Goal: Task Accomplishment & Management: Use online tool/utility

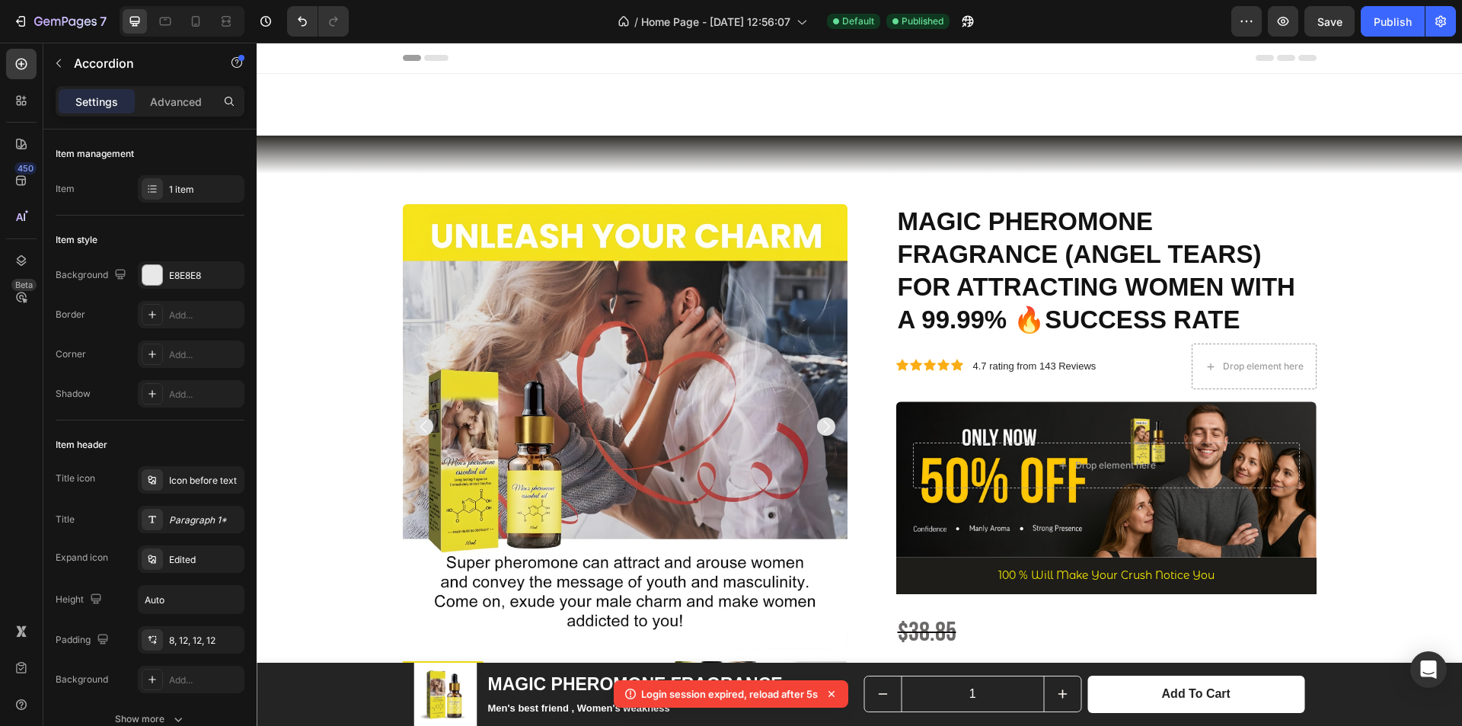
scroll to position [1071, 0]
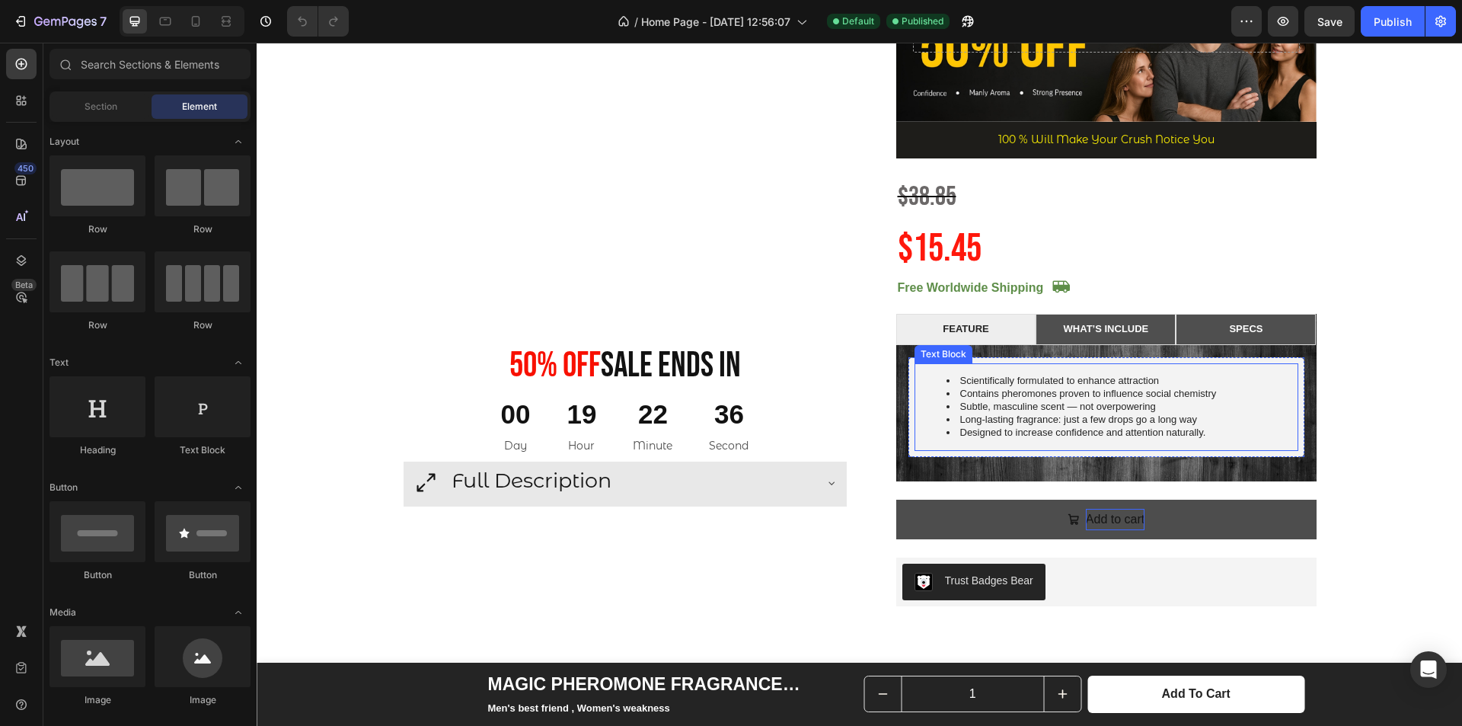
scroll to position [457, 0]
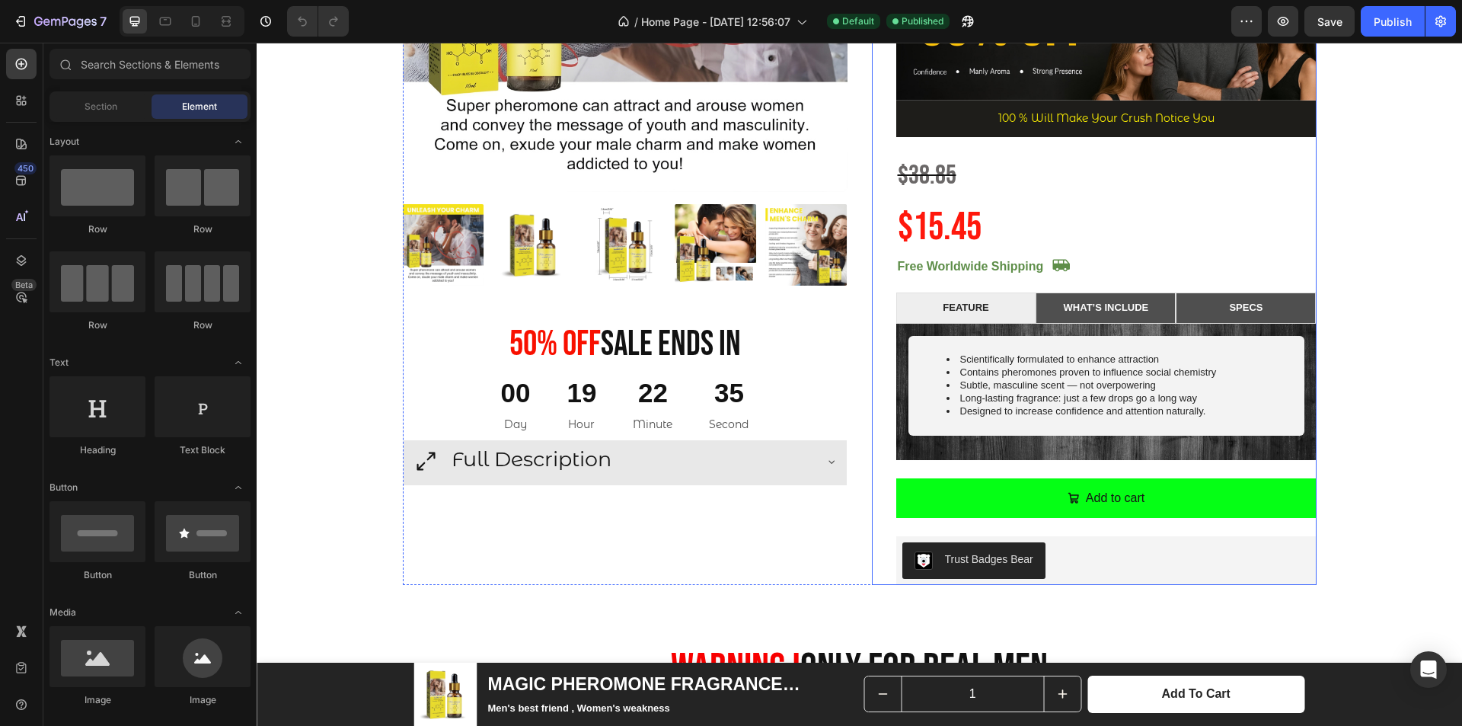
click at [1281, 520] on div "Add to cart Add to Cart" at bounding box center [1106, 507] width 420 height 59
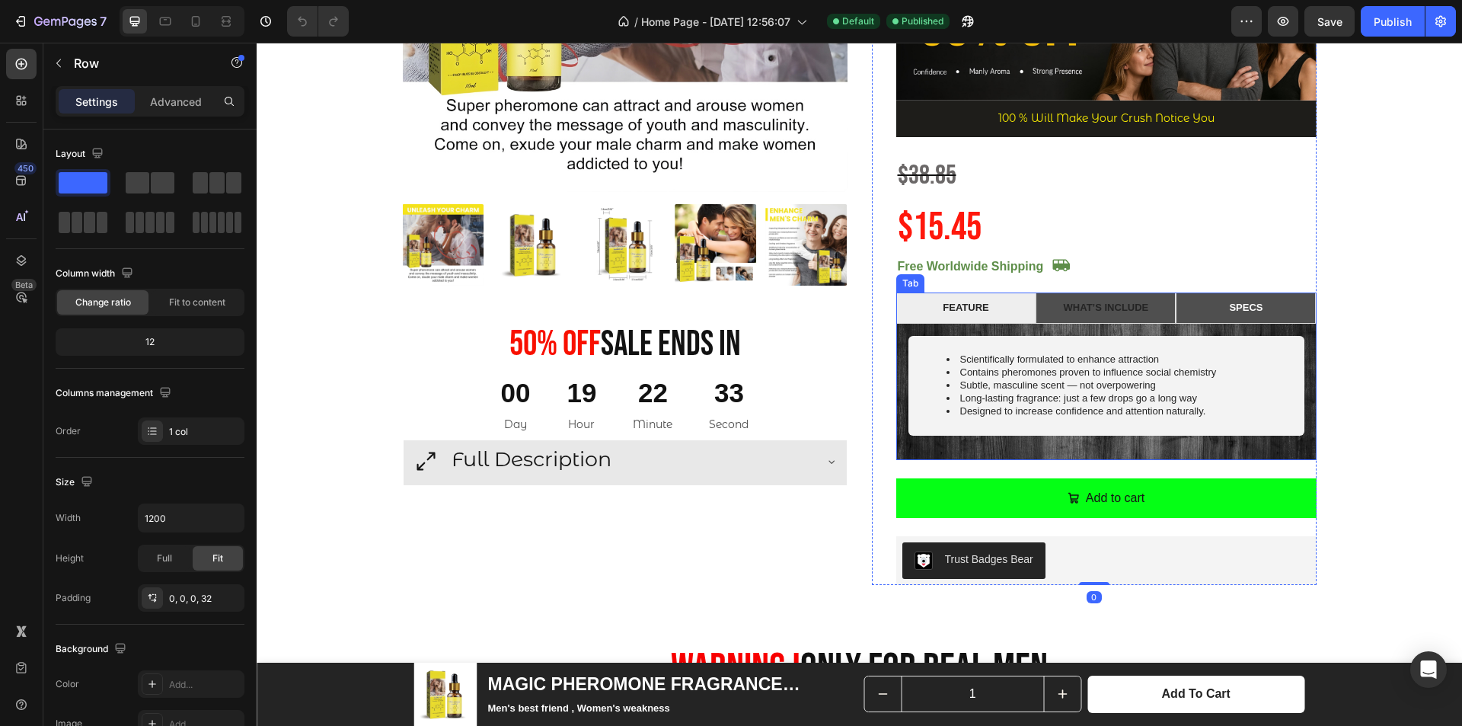
click at [1079, 294] on li "WHAT’S INCLUDE" at bounding box center [1105, 307] width 140 height 31
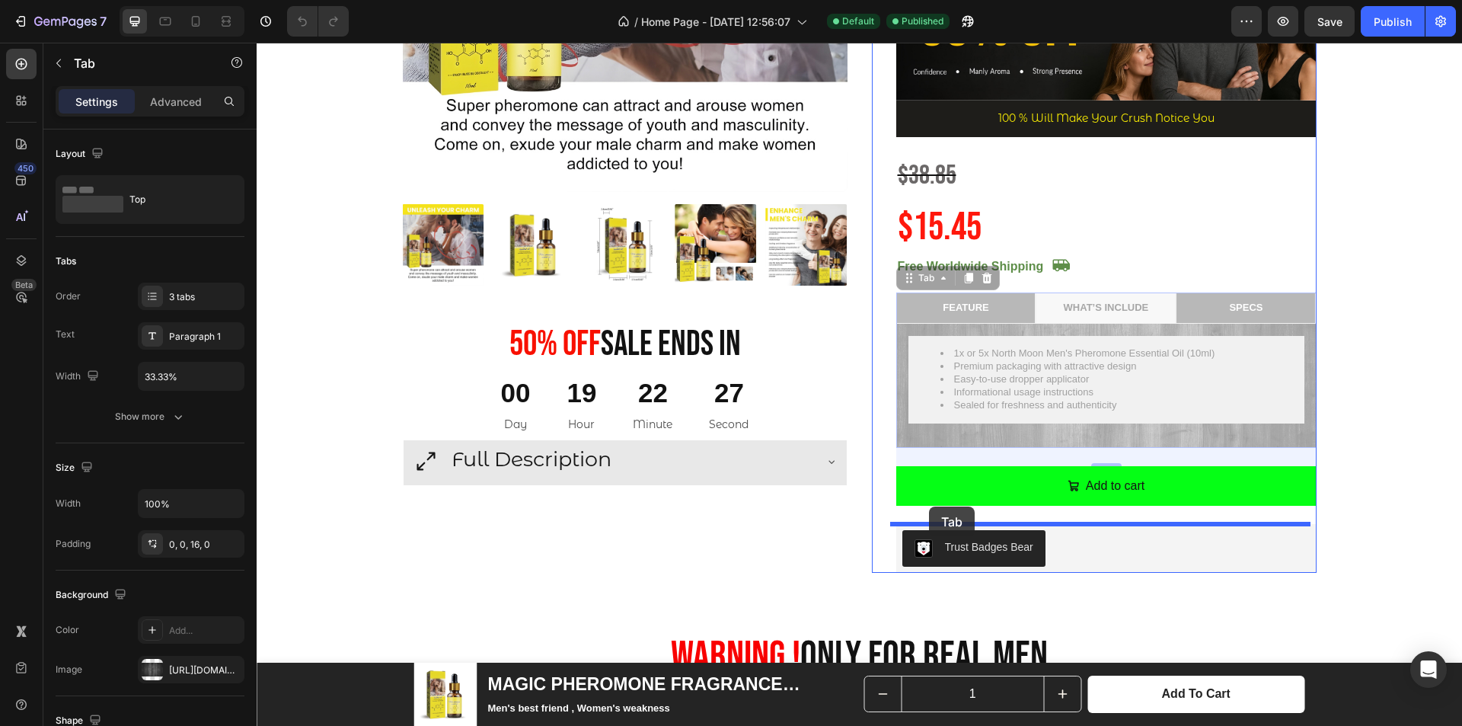
drag, startPoint x: 920, startPoint y: 276, endPoint x: 929, endPoint y: 506, distance: 230.1
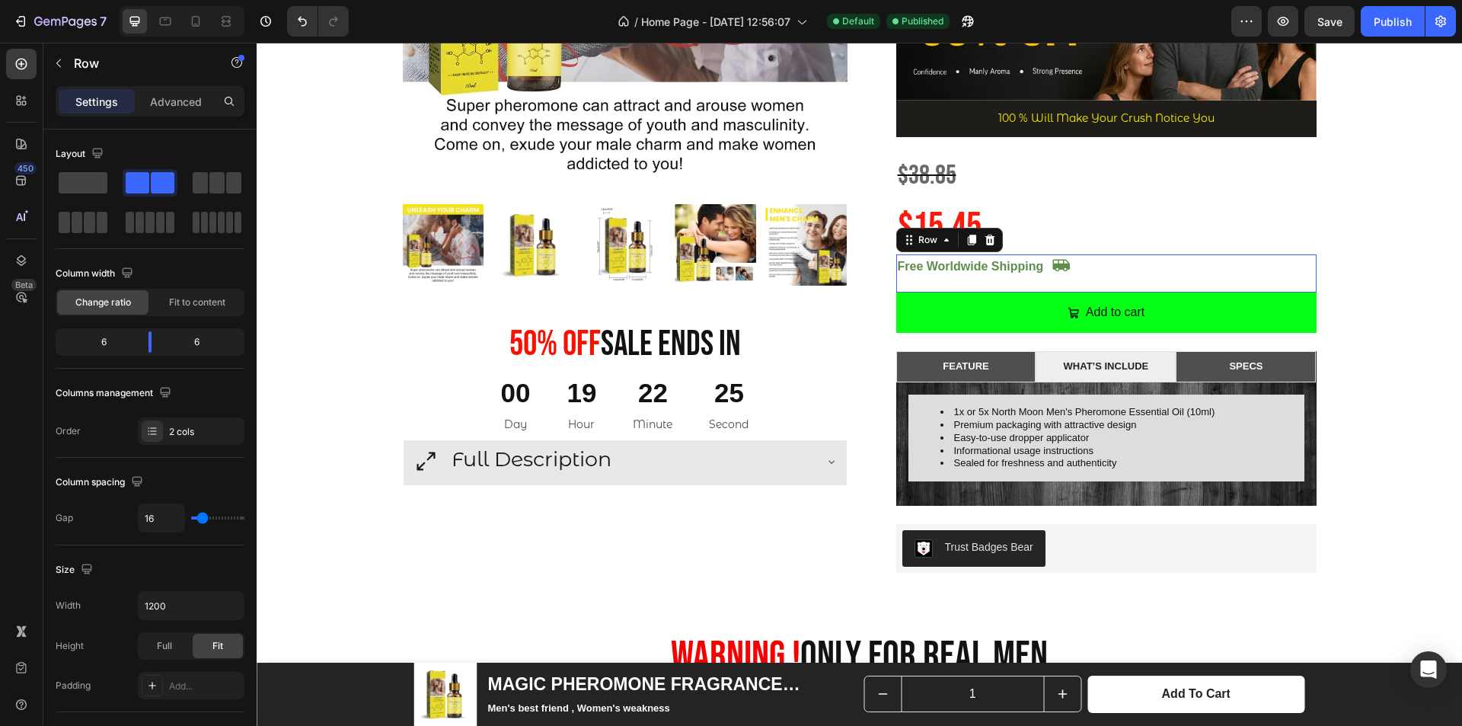
click at [1262, 270] on div "Icon Icon" at bounding box center [1214, 273] width 204 height 38
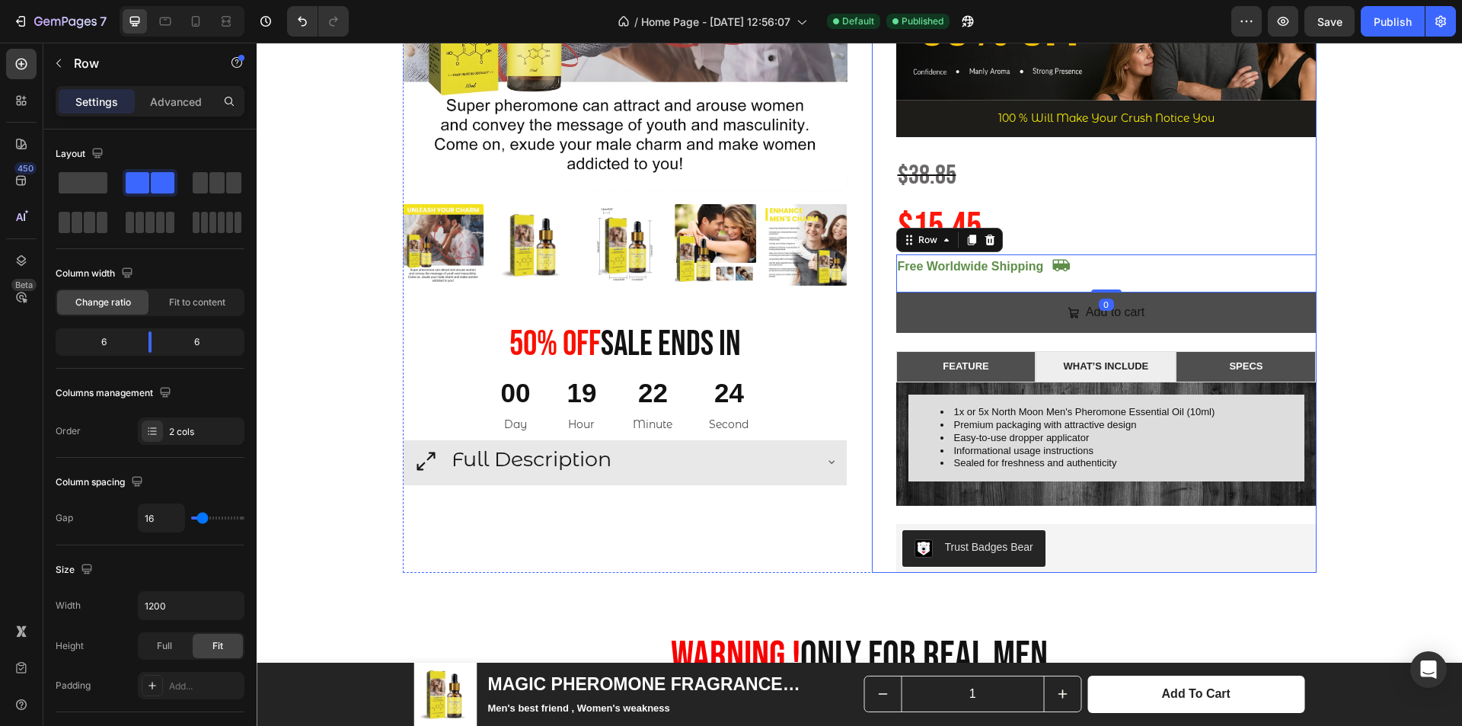
click at [1187, 318] on button "Add to cart" at bounding box center [1106, 312] width 420 height 40
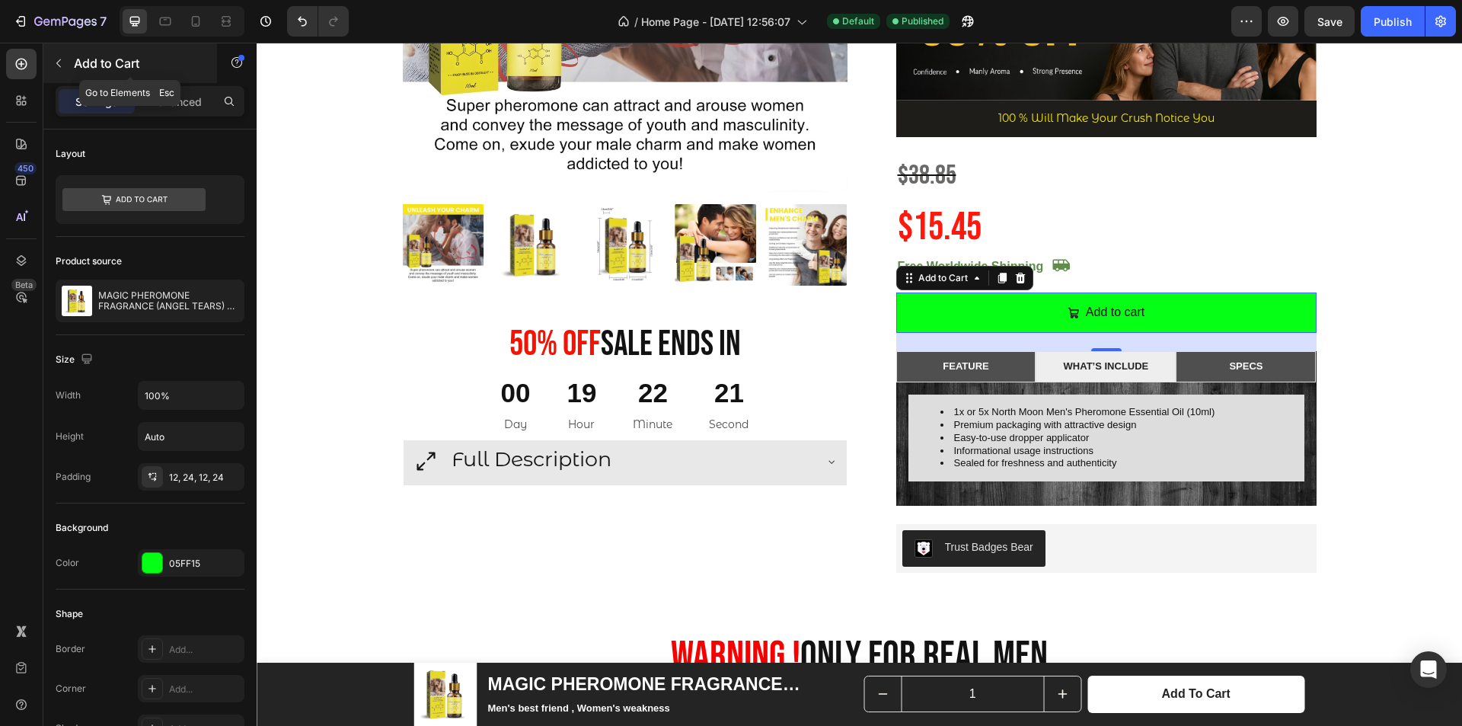
click at [55, 59] on icon "button" at bounding box center [59, 63] width 12 height 12
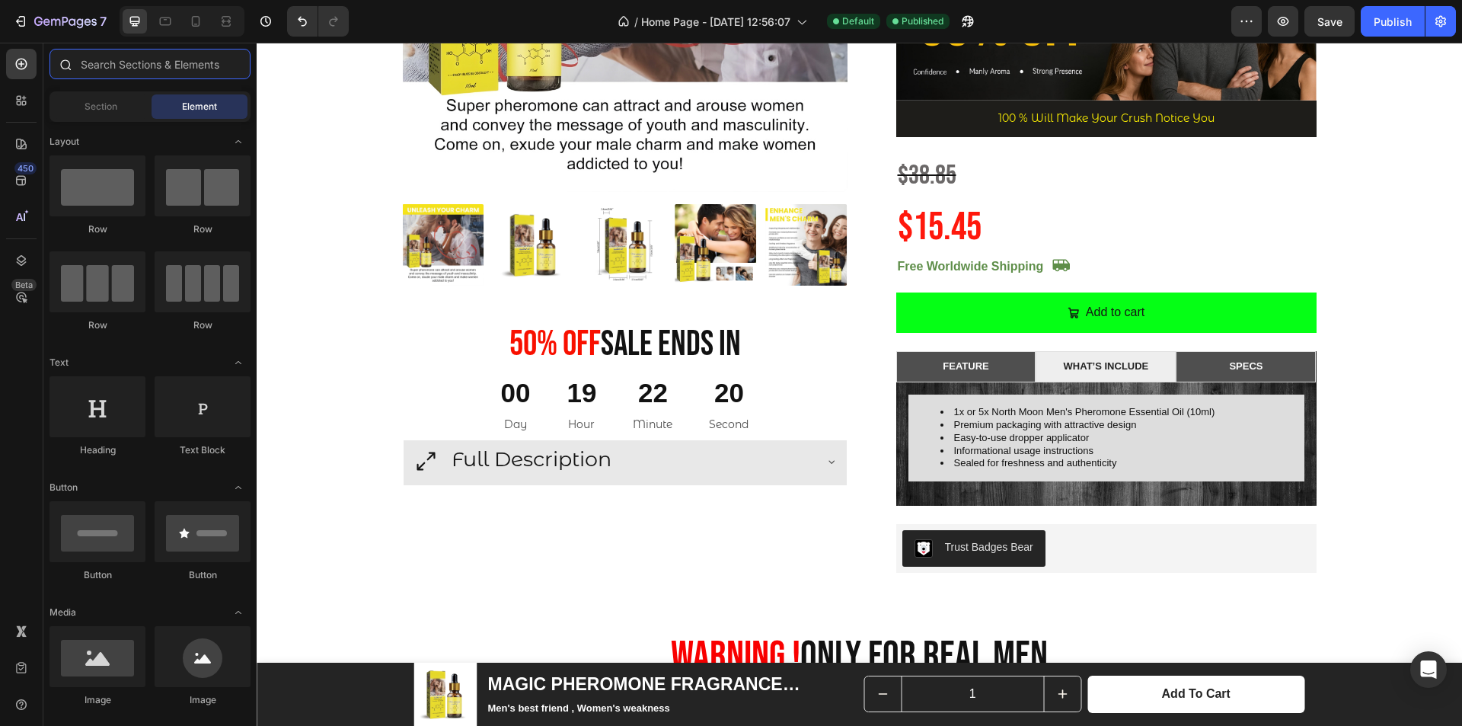
click at [118, 64] on input "text" at bounding box center [149, 64] width 201 height 30
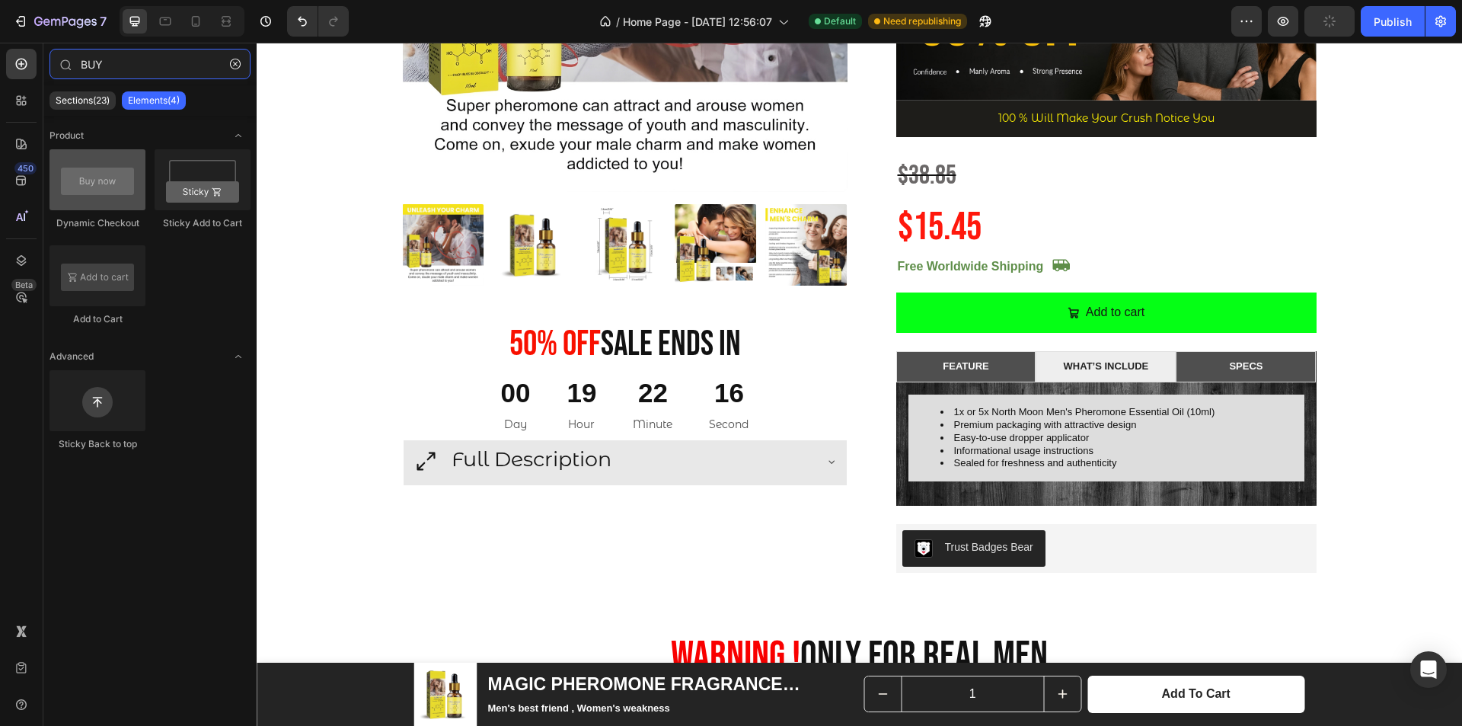
type input "BUY"
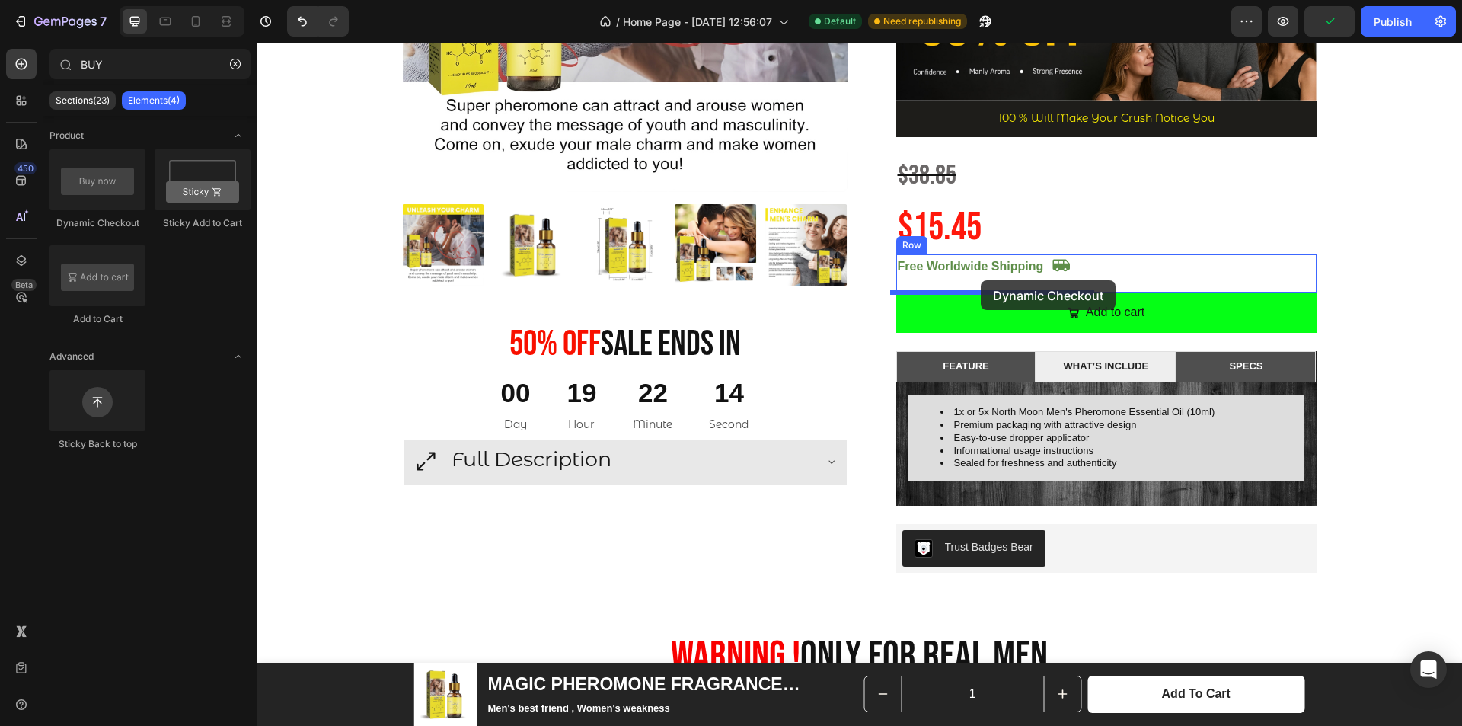
drag, startPoint x: 362, startPoint y: 237, endPoint x: 981, endPoint y: 280, distance: 620.5
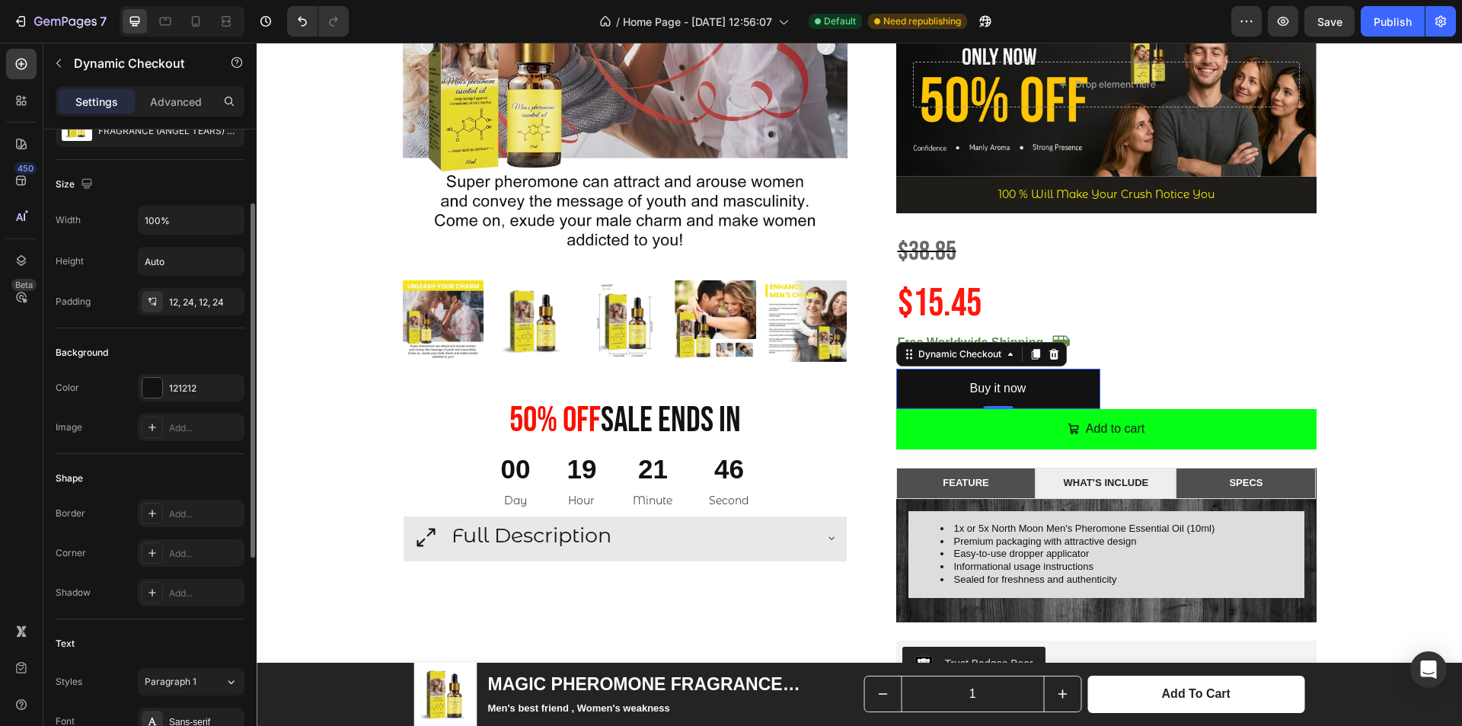
scroll to position [0, 0]
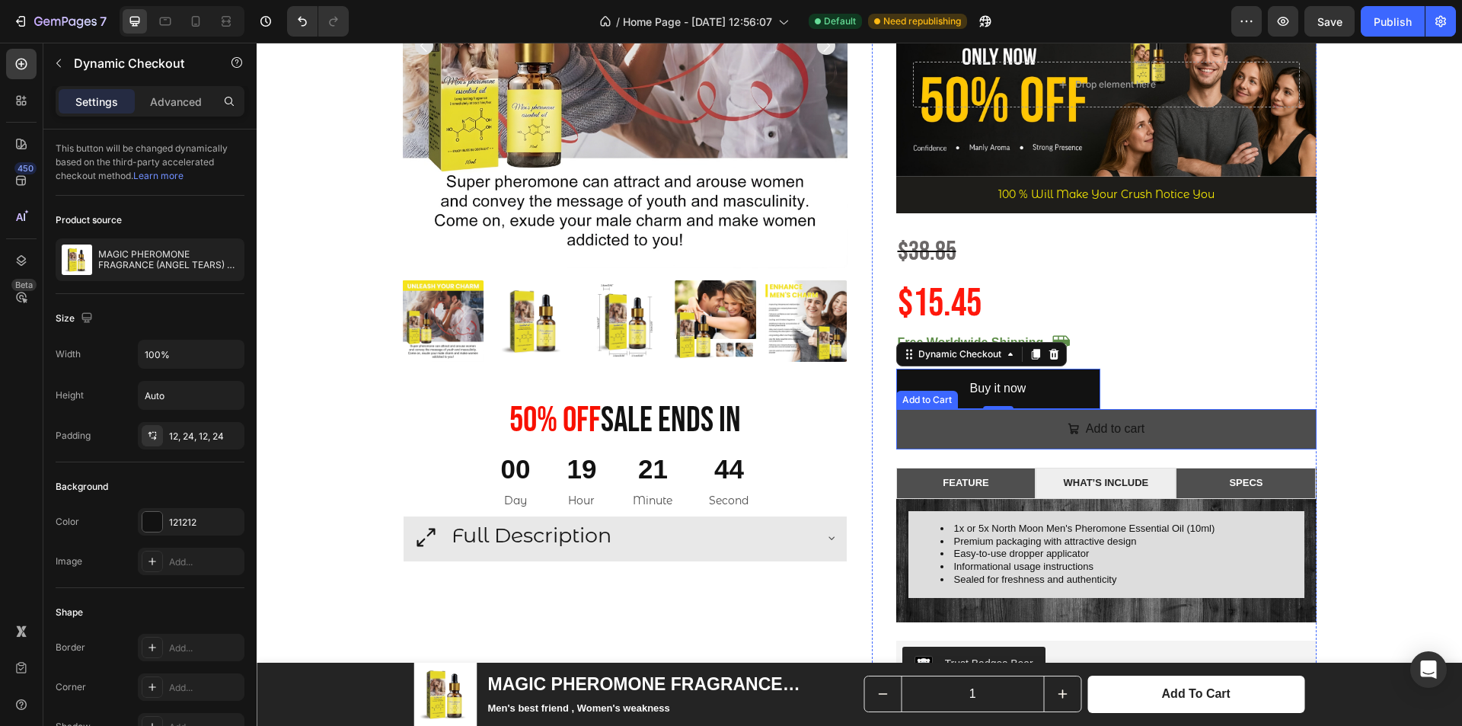
click at [1186, 424] on button "Add to cart" at bounding box center [1106, 429] width 420 height 40
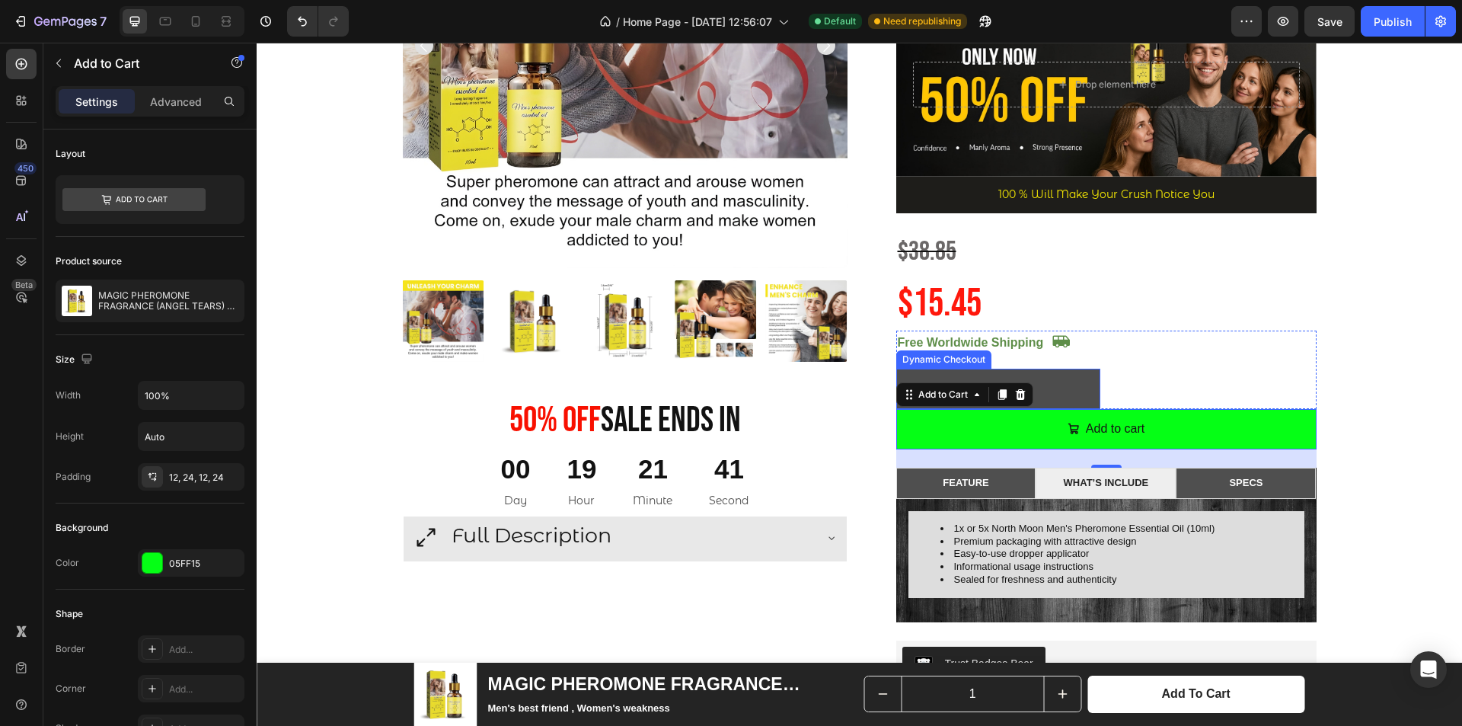
click at [1048, 388] on button "Buy it now" at bounding box center [998, 388] width 204 height 40
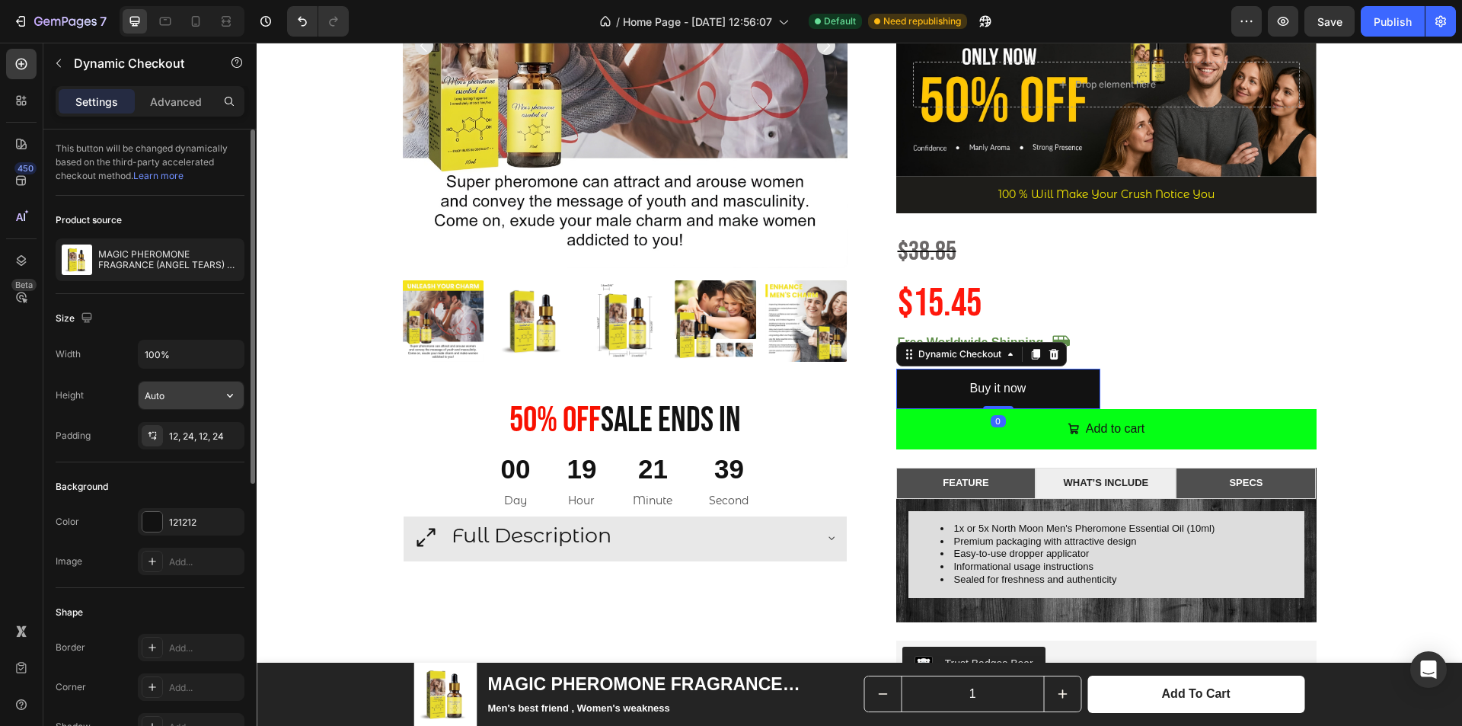
click at [214, 407] on input "Auto" at bounding box center [191, 394] width 105 height 27
click at [219, 347] on button "button" at bounding box center [229, 353] width 27 height 27
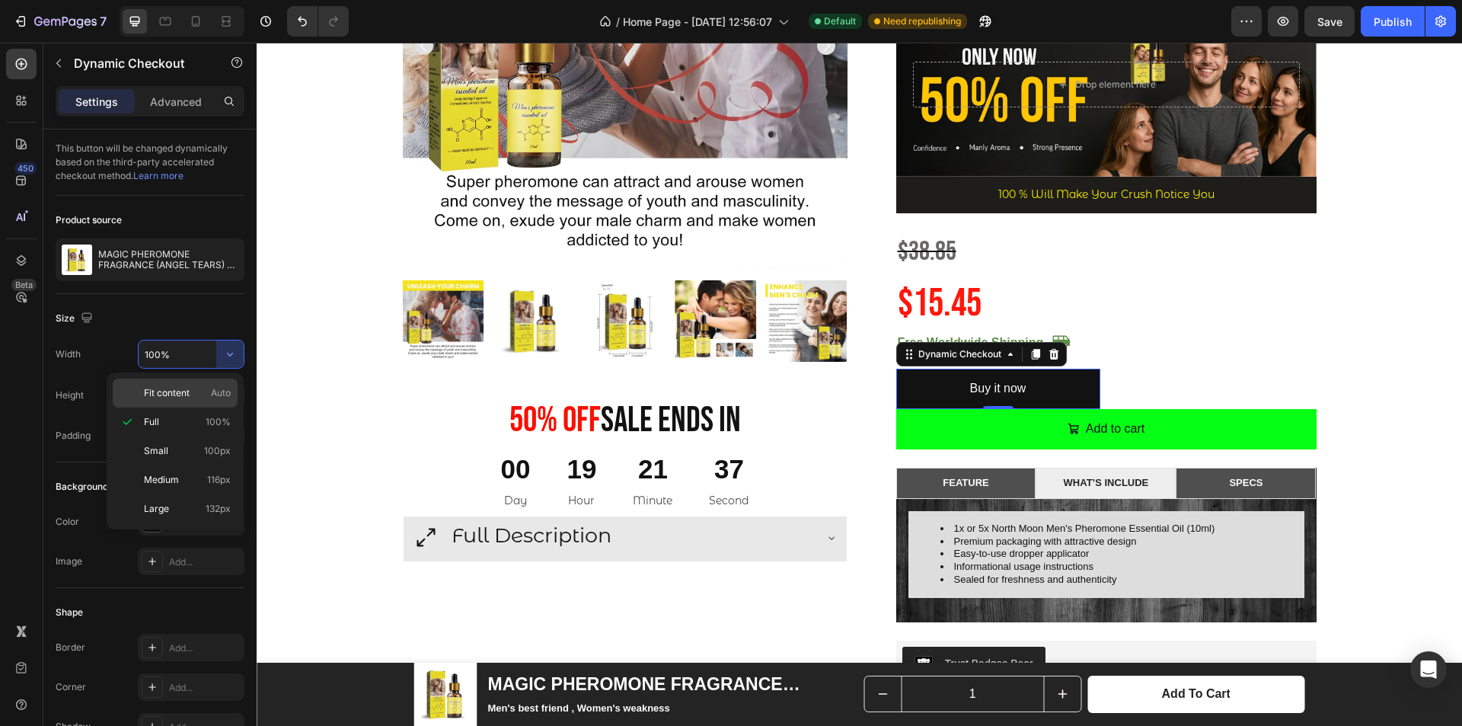
click at [186, 391] on span "Fit content" at bounding box center [167, 393] width 46 height 14
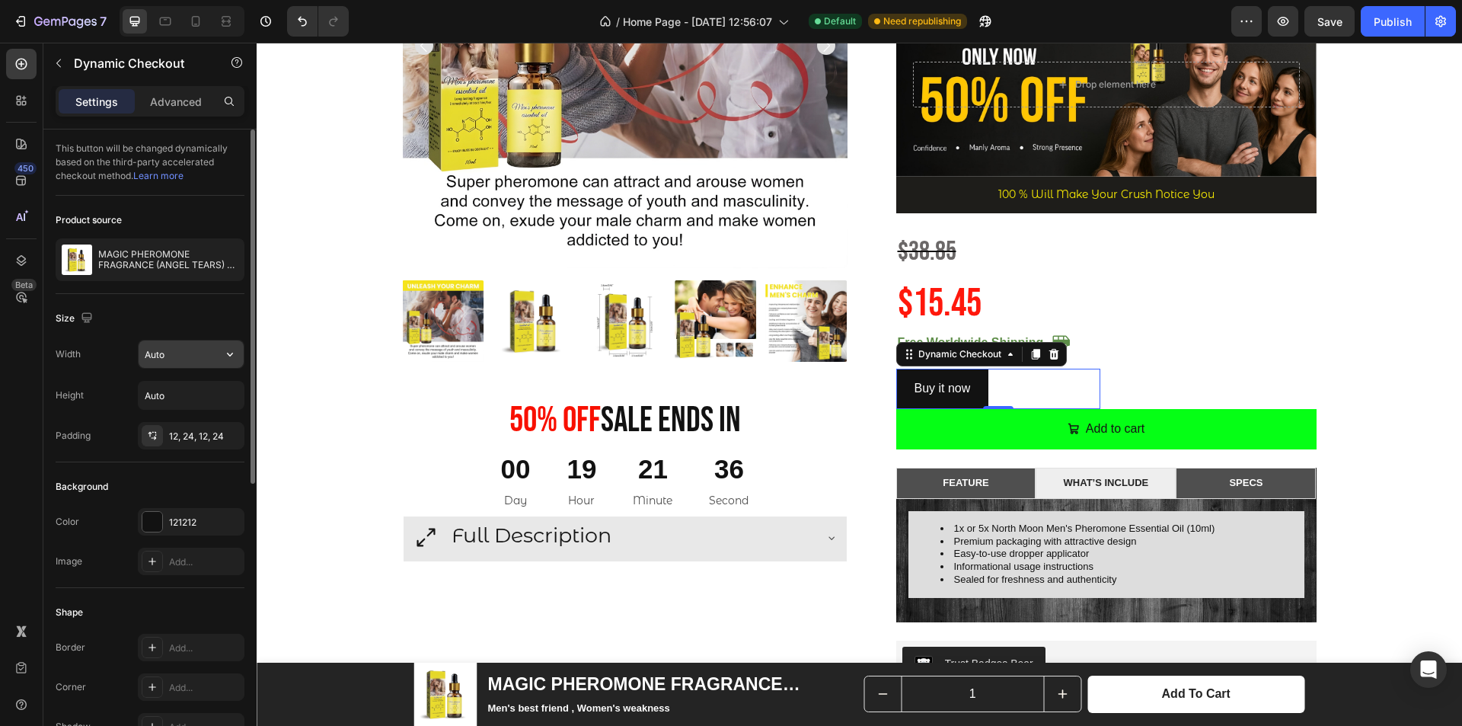
click at [202, 360] on input "Auto" at bounding box center [191, 353] width 105 height 27
click at [219, 354] on button "button" at bounding box center [229, 353] width 27 height 27
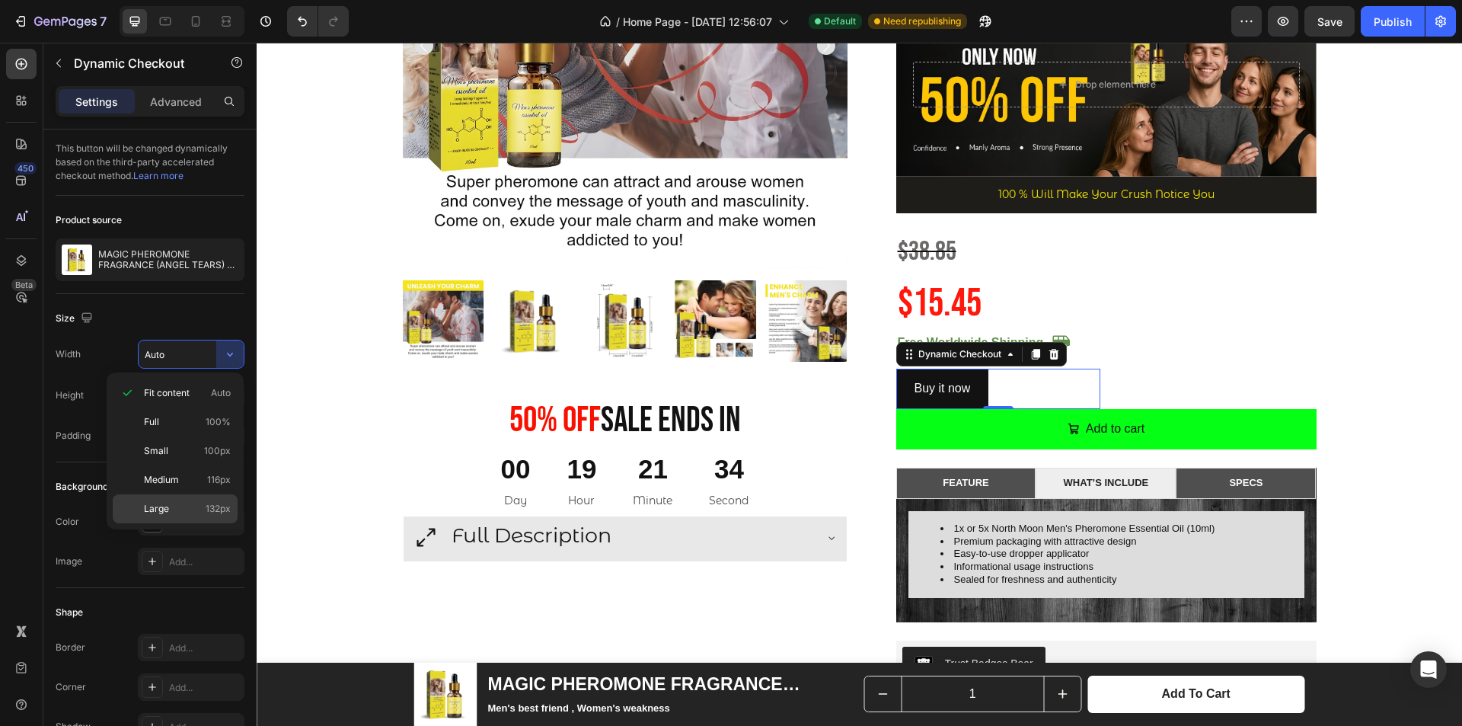
click at [180, 521] on div "Large 132px" at bounding box center [175, 508] width 125 height 29
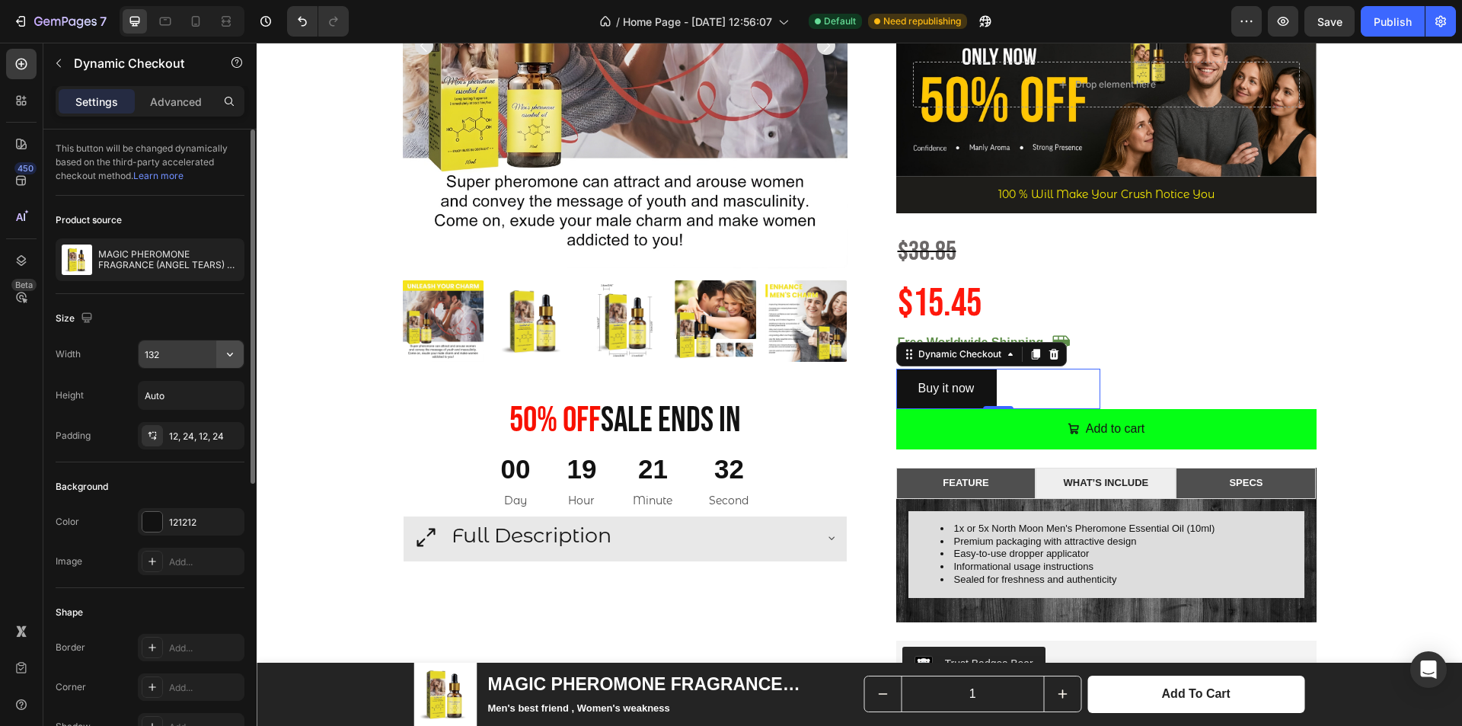
click at [220, 356] on button "button" at bounding box center [229, 353] width 27 height 27
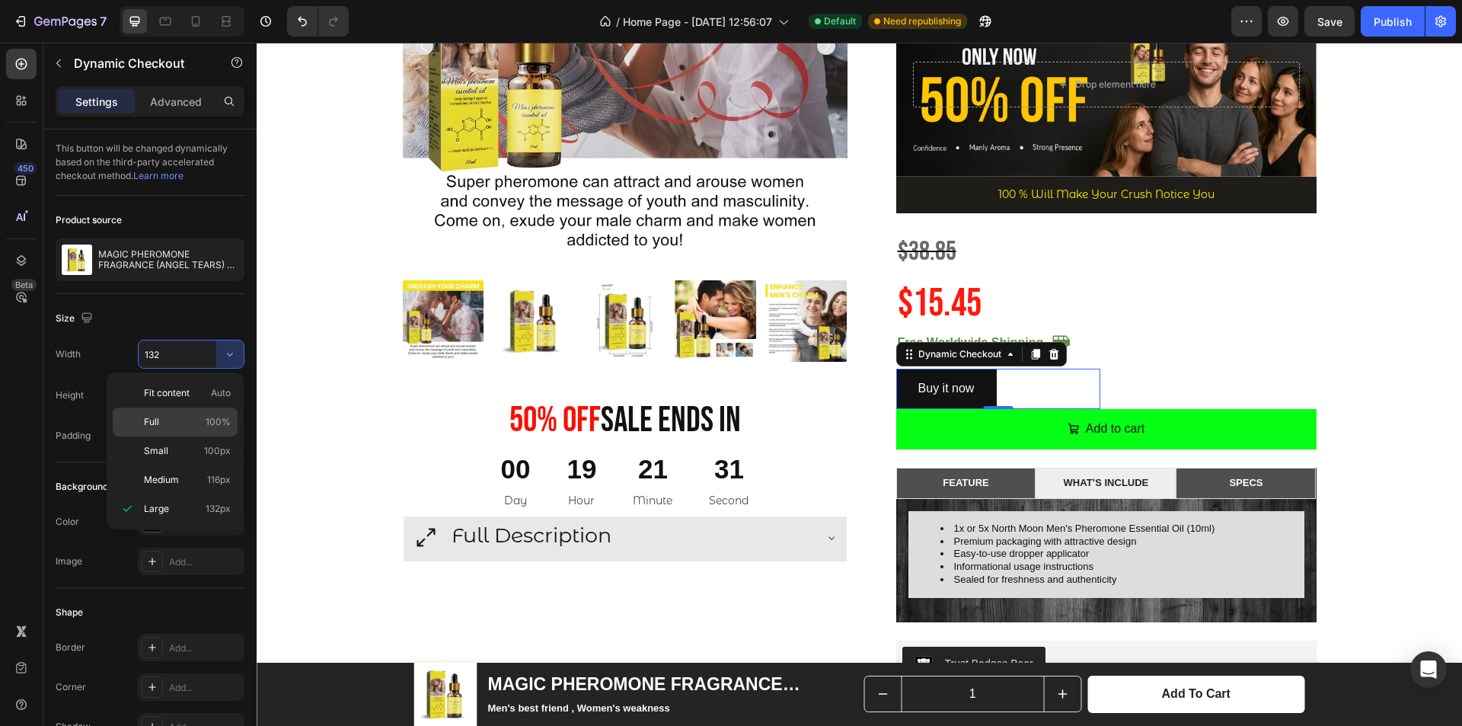
click at [201, 424] on p "Full 100%" at bounding box center [187, 422] width 87 height 14
type input "100%"
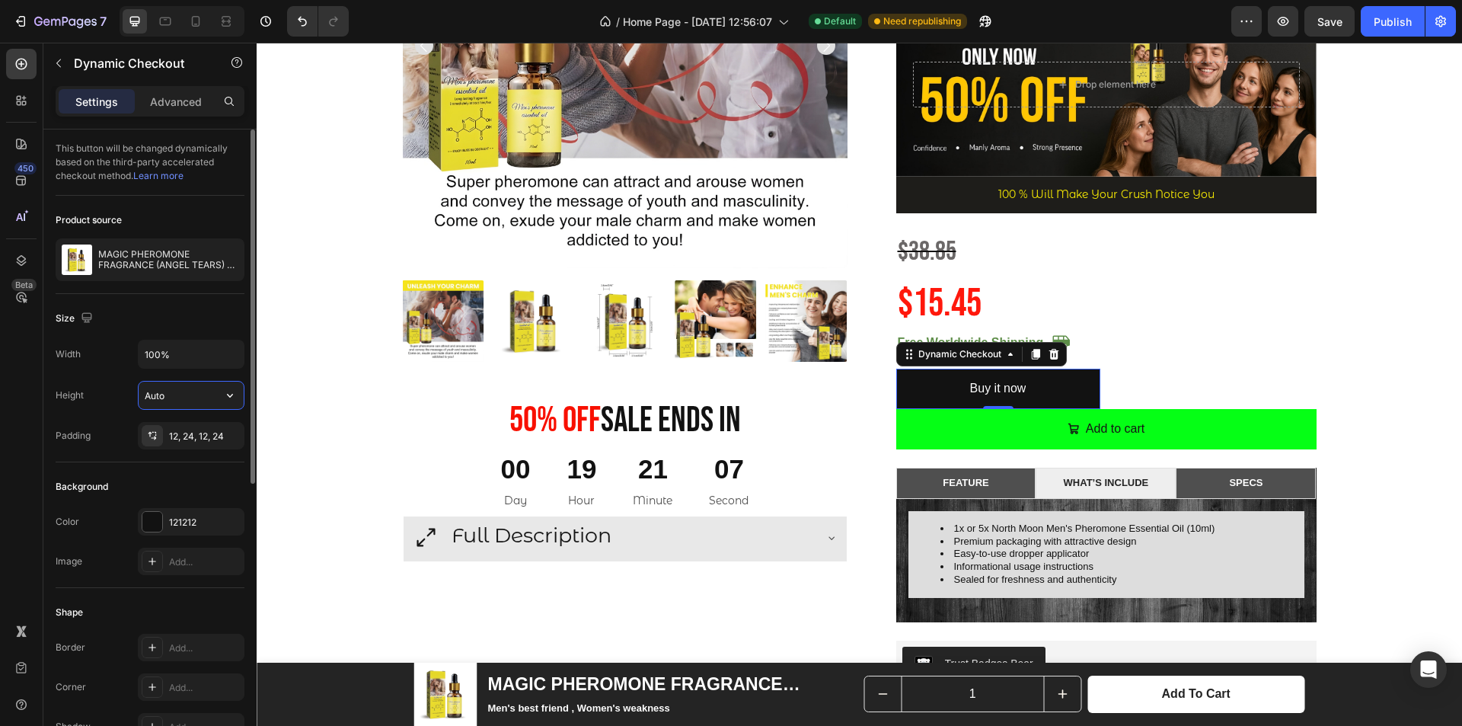
click at [185, 399] on input "Auto" at bounding box center [191, 394] width 105 height 27
click at [225, 321] on div "Size" at bounding box center [150, 318] width 189 height 24
click at [161, 104] on p "Advanced" at bounding box center [176, 102] width 52 height 16
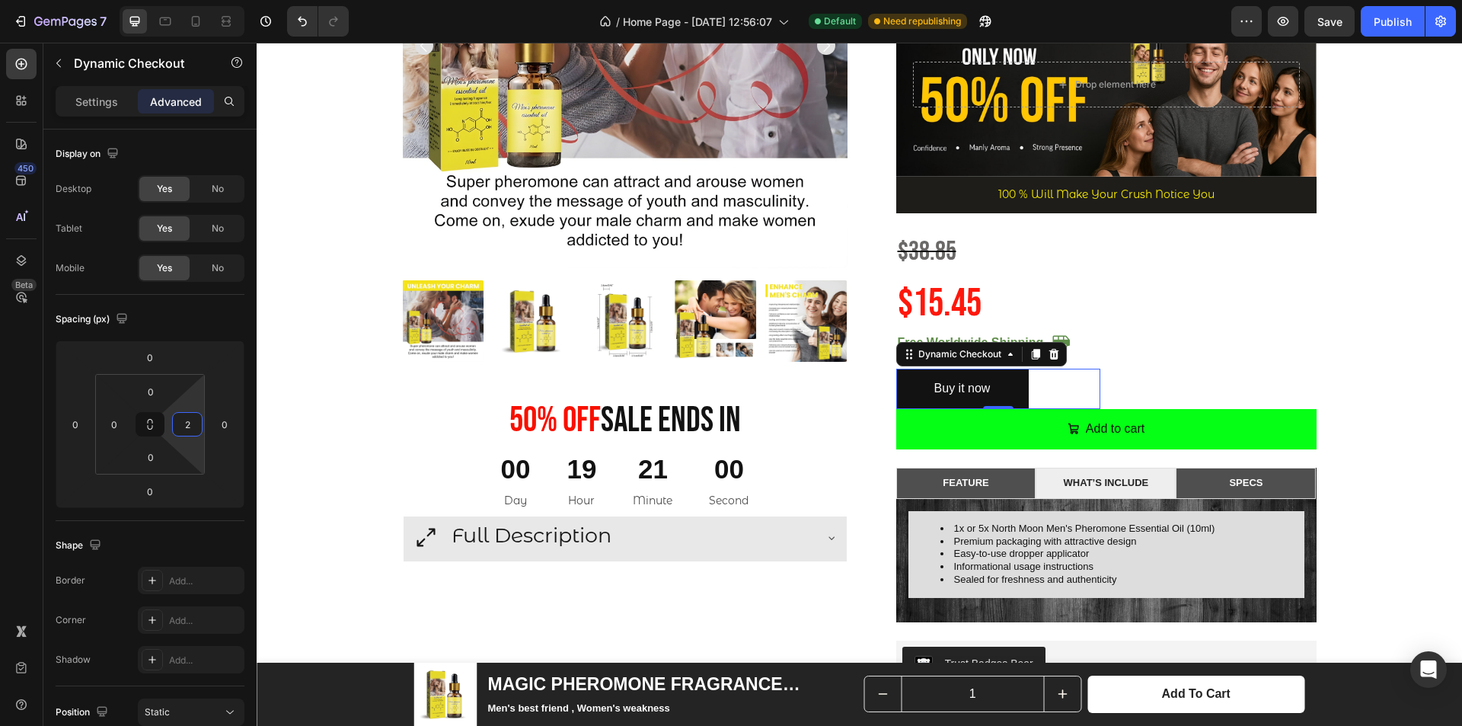
type input "0"
drag, startPoint x: 190, startPoint y: 404, endPoint x: 189, endPoint y: 456, distance: 51.8
click at [189, 0] on html "7 / Home Page - [DATE] 12:56:07 Default Need republishing Preview Save Publish …" at bounding box center [731, 0] width 1462 height 0
click at [198, 0] on html "7 / Home Page - [DATE] 12:56:07 Default Need republishing Preview Save Publish …" at bounding box center [731, 0] width 1462 height 0
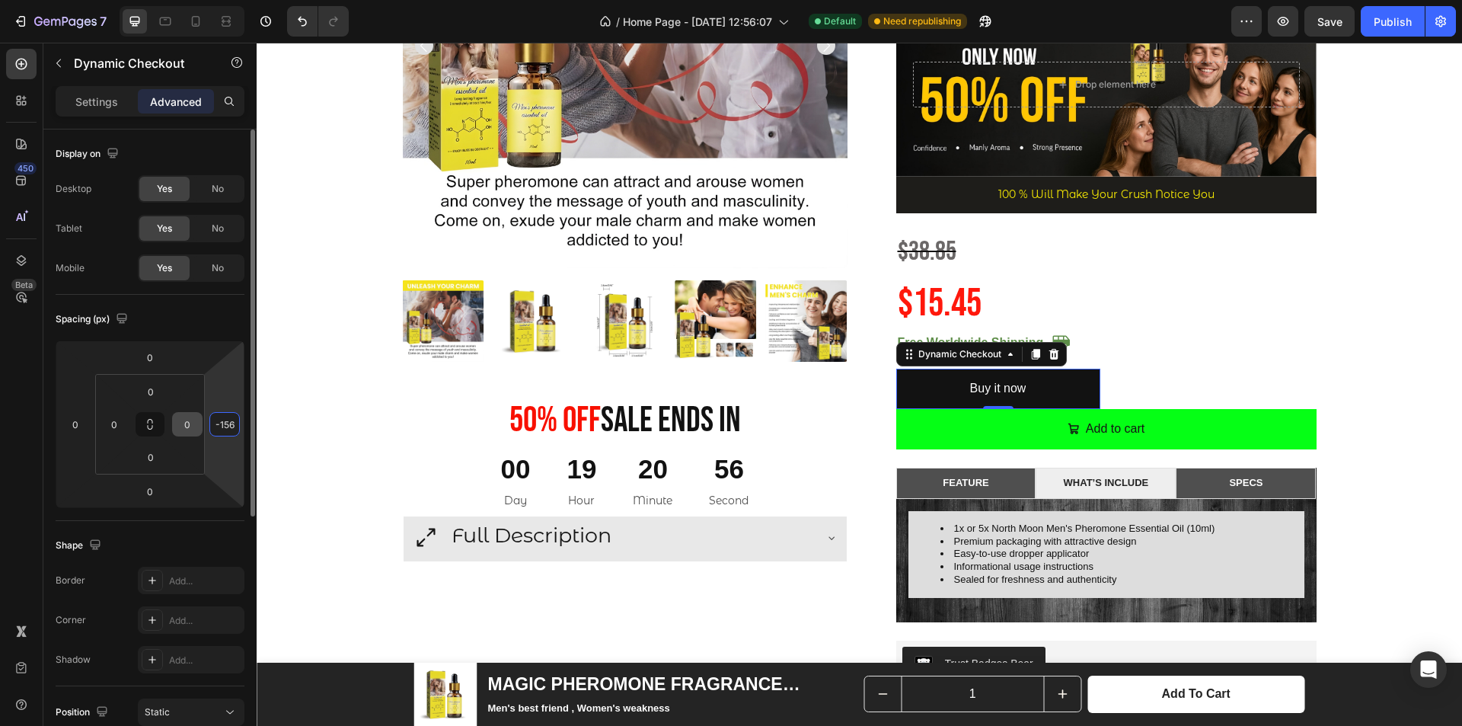
type input "-160"
drag, startPoint x: 228, startPoint y: 431, endPoint x: 193, endPoint y: 435, distance: 35.3
click at [225, 0] on html "7 / Home Page - [DATE] 12:56:07 Default Need republishing Preview Save Publish …" at bounding box center [731, 0] width 1462 height 0
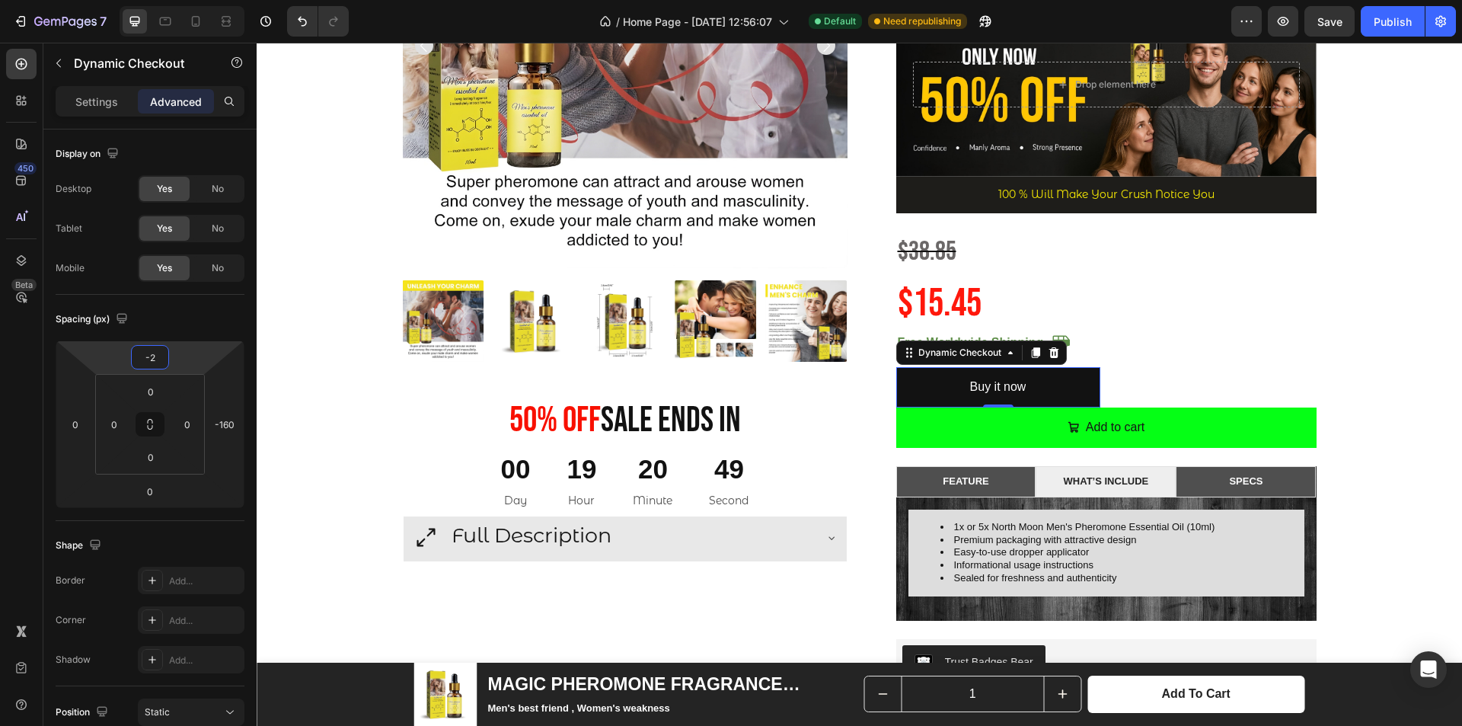
type input "2"
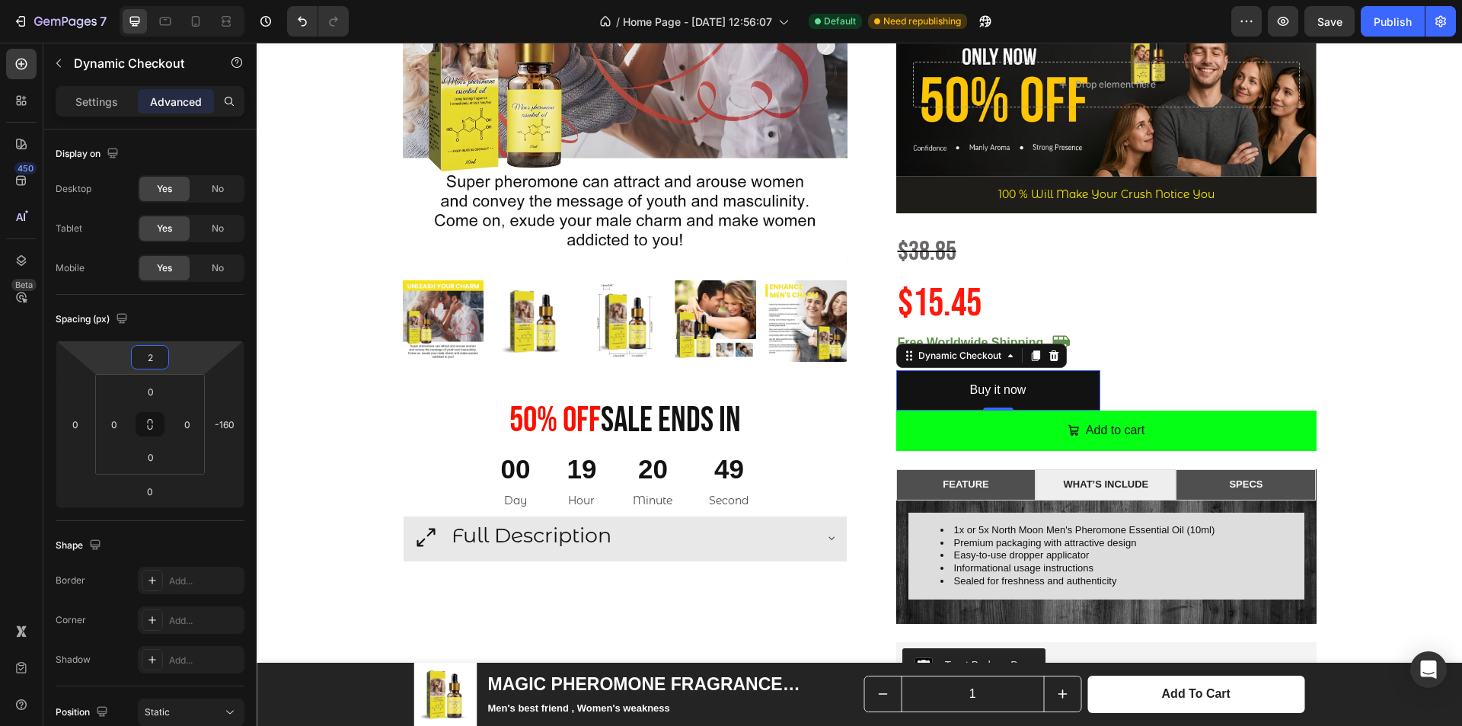
drag, startPoint x: 177, startPoint y: 362, endPoint x: 162, endPoint y: 678, distance: 315.6
click at [180, 0] on html "7 / Home Page - [DATE] 12:56:07 Default Need republishing Preview Save Publish …" at bounding box center [731, 0] width 1462 height 0
click at [738, 502] on p "Second" at bounding box center [729, 500] width 40 height 19
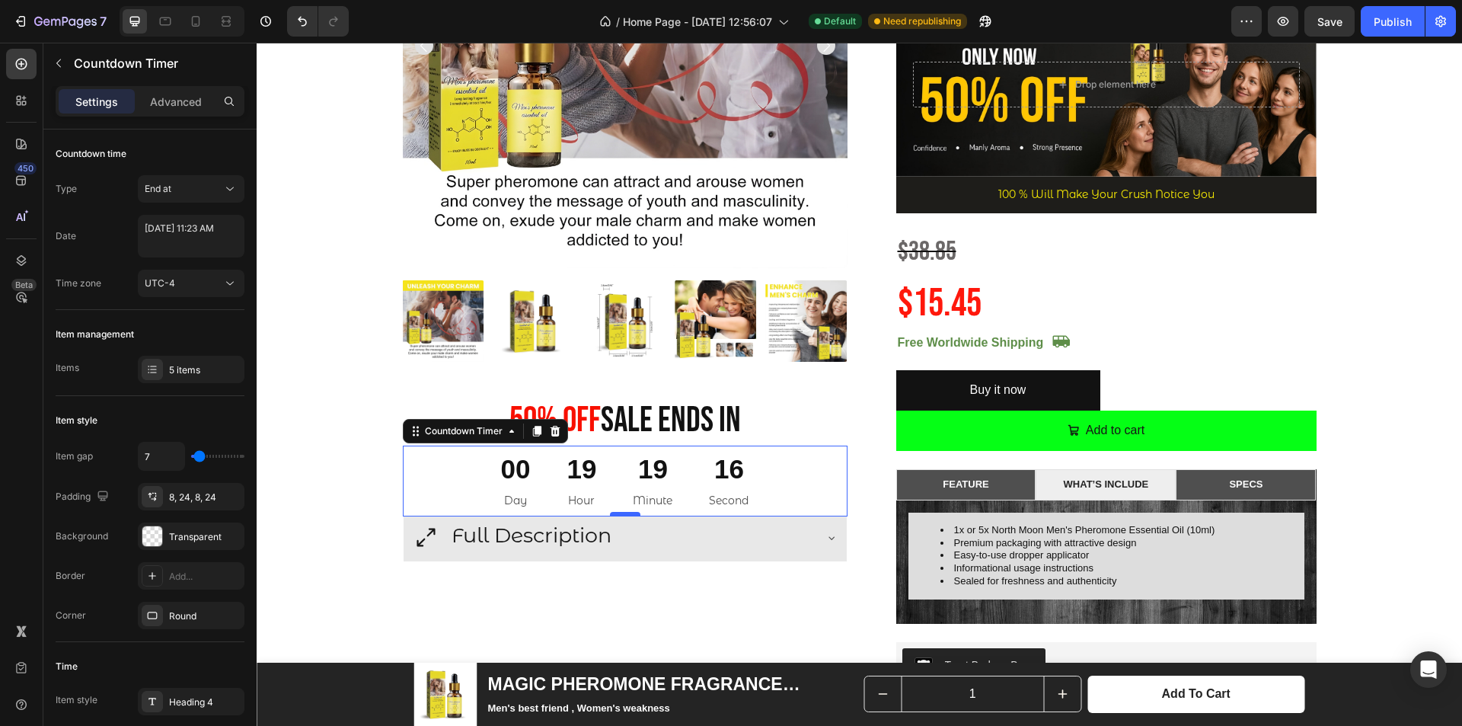
click at [620, 514] on div at bounding box center [625, 514] width 30 height 5
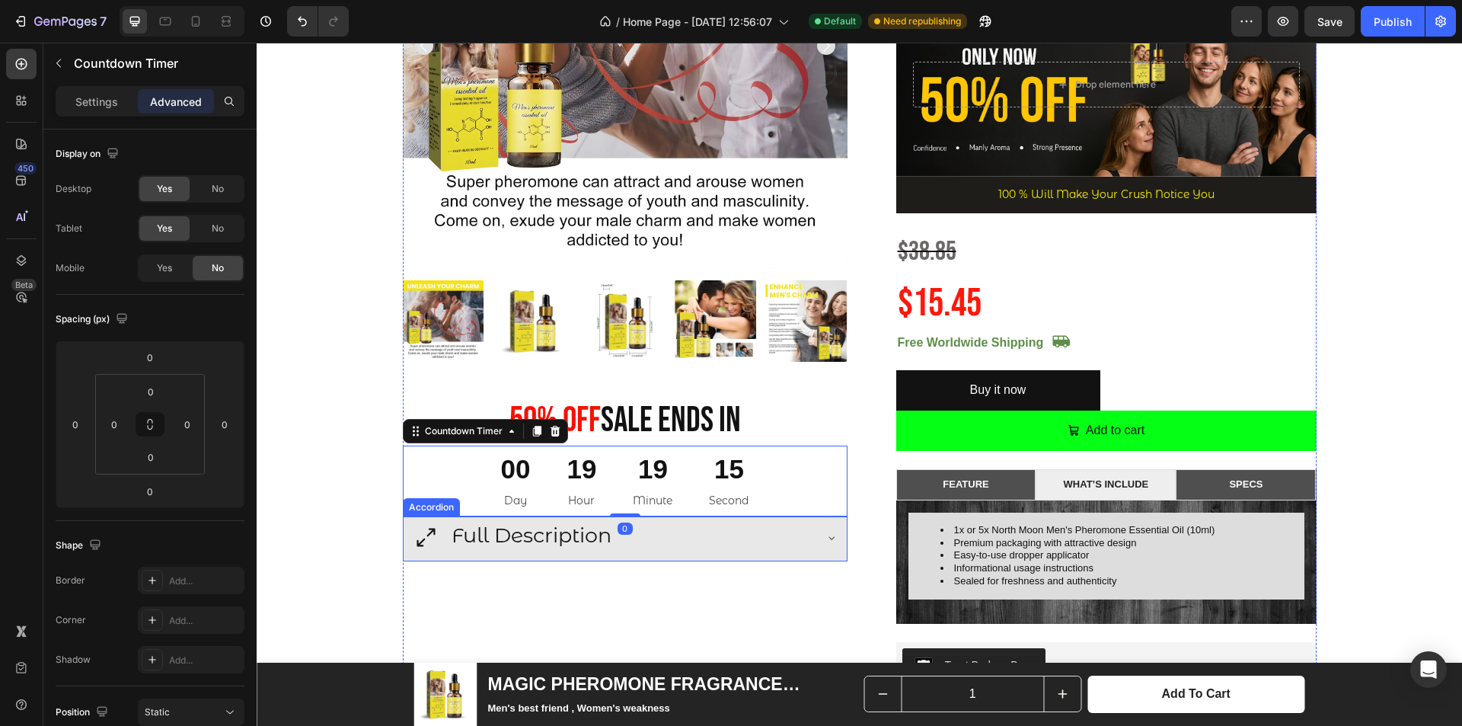
click at [654, 527] on div "Full Description" at bounding box center [613, 537] width 400 height 30
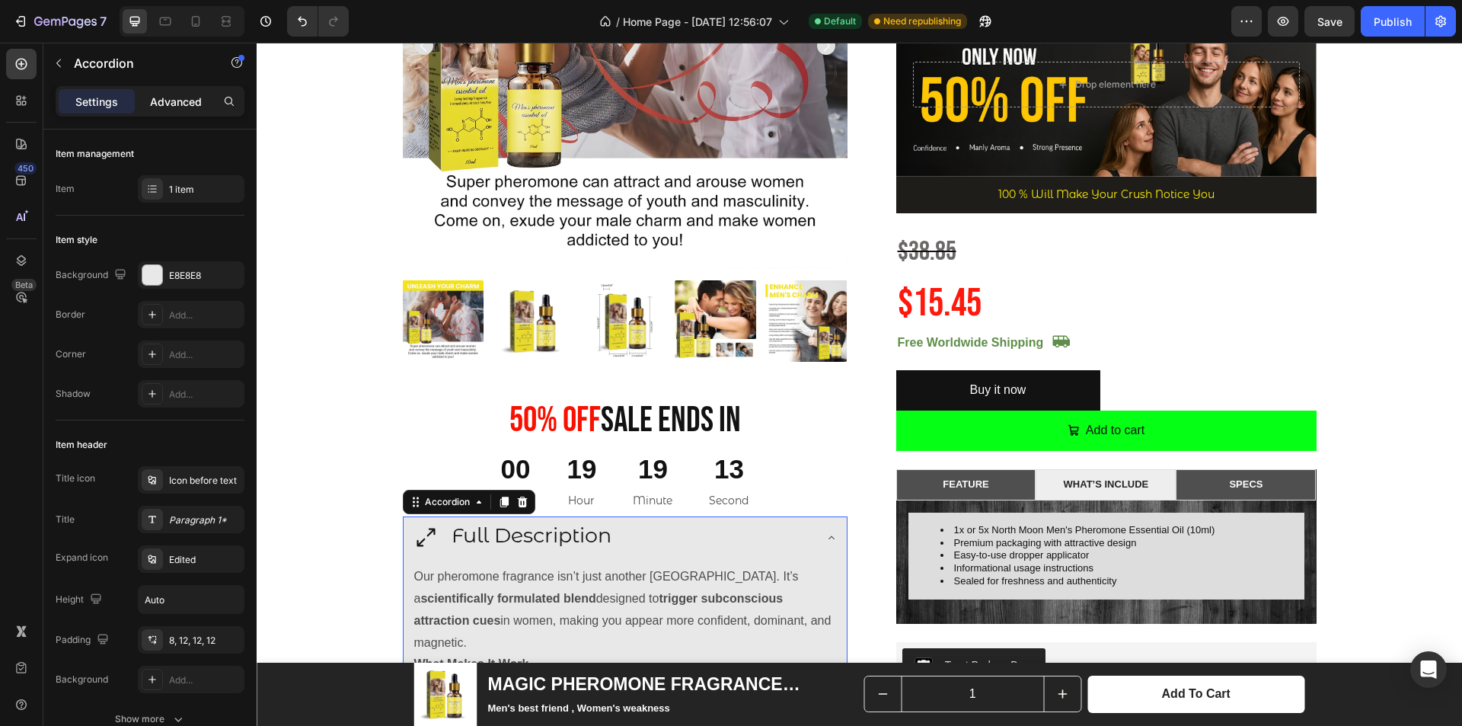
click at [193, 99] on p "Advanced" at bounding box center [176, 102] width 52 height 16
type input "100%"
type input "100"
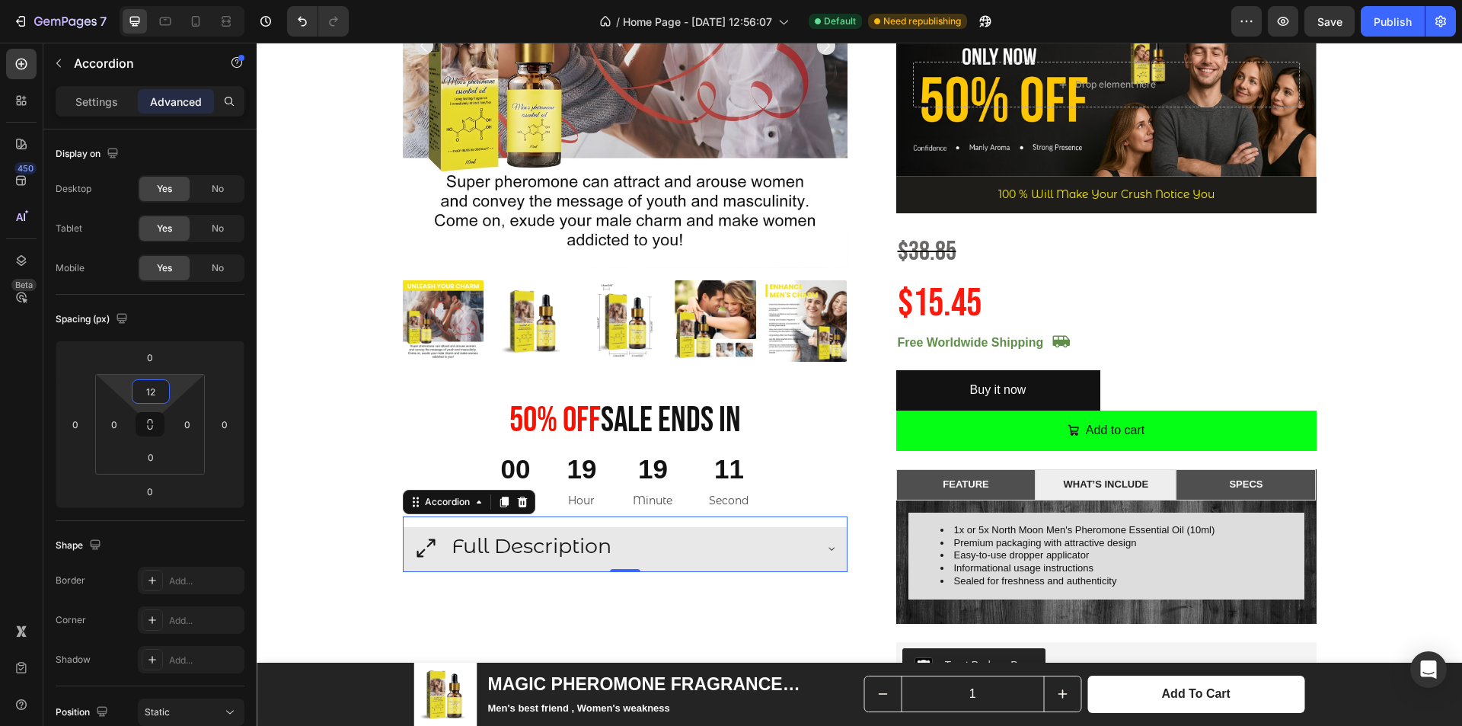
type input "14"
click at [180, 0] on html "7 / Home Page - [DATE] 12:56:07 Default Need republishing Preview Save Publish …" at bounding box center [731, 0] width 1462 height 0
click at [1379, 19] on div "Publish" at bounding box center [1392, 22] width 38 height 16
